Goal: Task Accomplishment & Management: Use online tool/utility

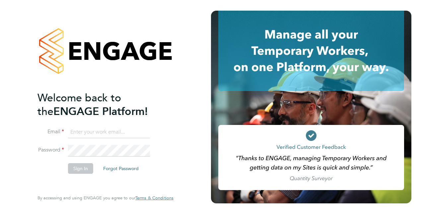
type input "[PERSON_NAME][EMAIL_ADDRESS][DOMAIN_NAME]"
click at [73, 167] on button "Sign In" at bounding box center [80, 168] width 25 height 11
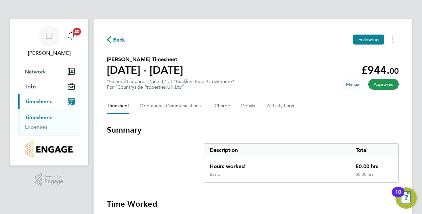
click at [45, 114] on link "Timesheets" at bounding box center [39, 117] width 28 height 6
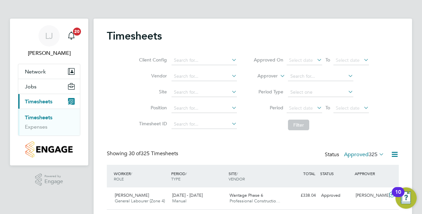
click at [397, 56] on div "Client Config Vendor Site Position Timesheet ID Approved On Select date To Sele…" at bounding box center [253, 91] width 292 height 84
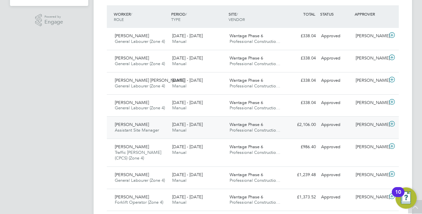
click at [397, 122] on div at bounding box center [393, 124] width 12 height 11
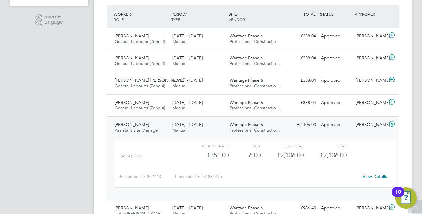
click at [376, 175] on link "View Details" at bounding box center [375, 176] width 24 height 6
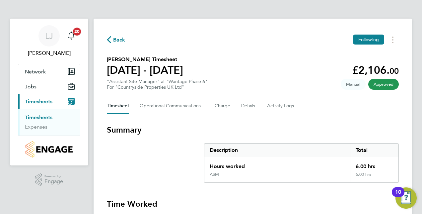
click at [394, 59] on section "[PERSON_NAME] Timesheet [DATE] - [DATE] £2,106. 00 "Assistant Site Manager" at …" at bounding box center [253, 72] width 292 height 34
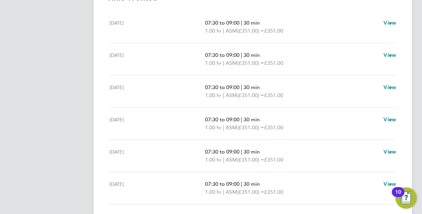
scroll to position [193, 0]
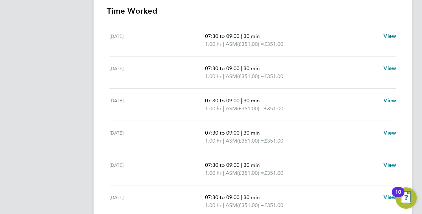
click at [409, 58] on div "Back Following [PERSON_NAME] Timesheet [DATE] - [DATE] £2,106. 00 "Assistant Si…" at bounding box center [253, 42] width 318 height 432
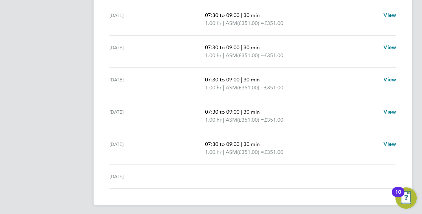
scroll to position [233, 0]
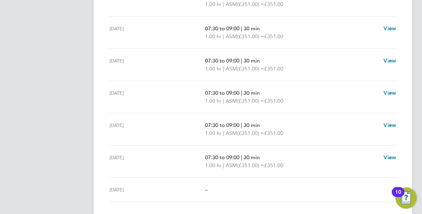
click at [410, 73] on div "Back Following [PERSON_NAME] Timesheet [DATE] - [DATE] £2,106. 00 "Assistant Si…" at bounding box center [253, 2] width 318 height 432
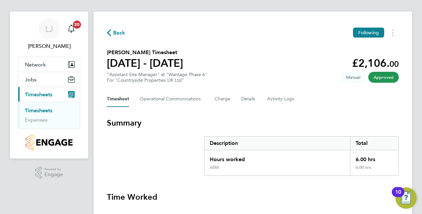
scroll to position [0, 0]
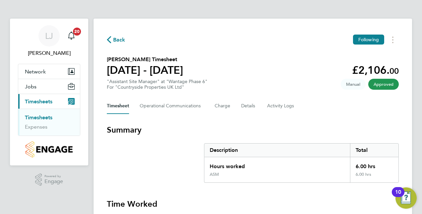
click at [312, 67] on section "[PERSON_NAME] Timesheet [DATE] - [DATE] £2,106. 00 "Assistant Site Manager" at …" at bounding box center [253, 72] width 292 height 34
